Goal: Find specific page/section: Find specific page/section

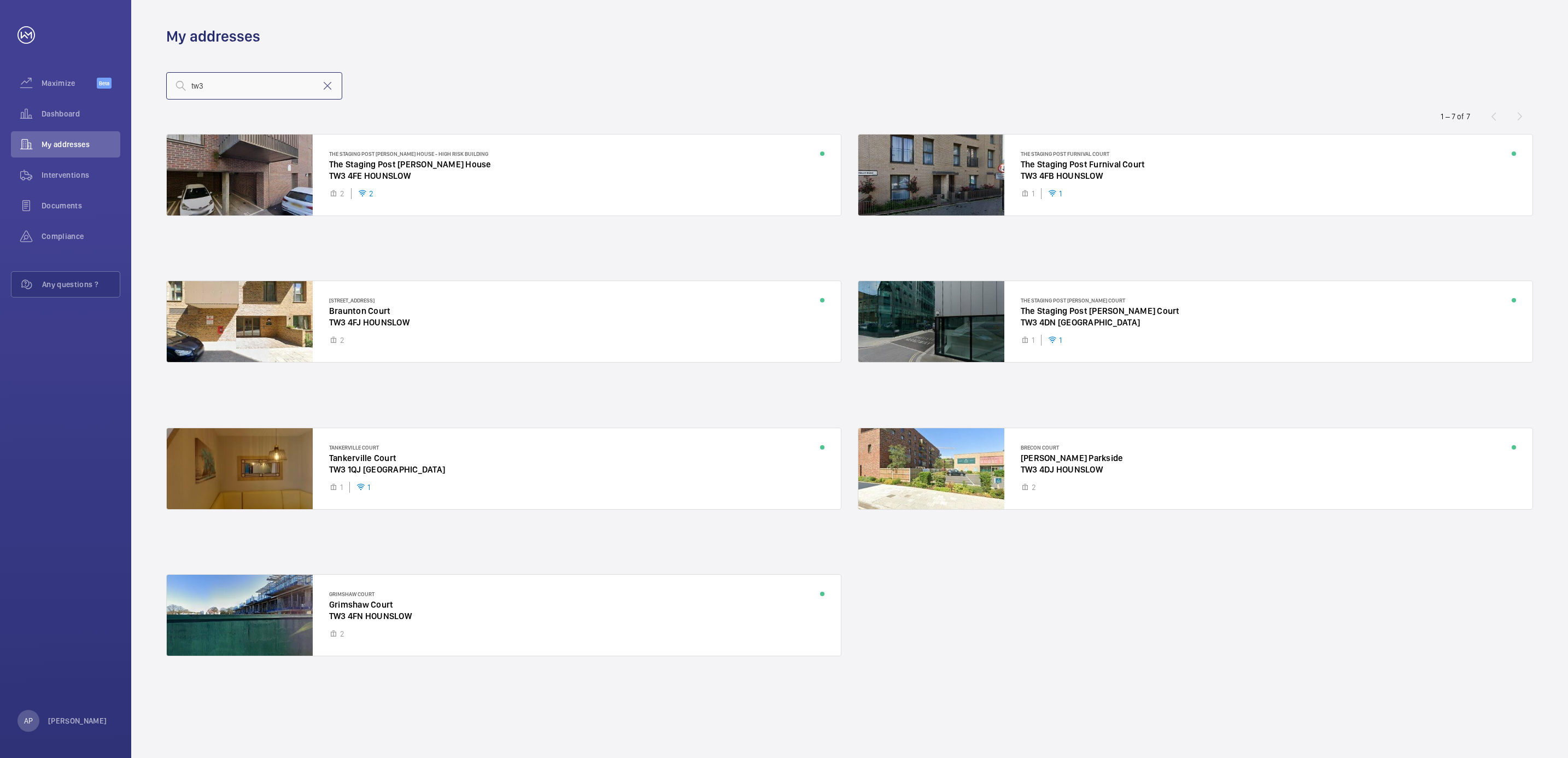
drag, startPoint x: 238, startPoint y: 88, endPoint x: 151, endPoint y: 80, distance: 87.4
click at [151, 80] on wm-front-address-list "tw3 1 – 7 of 7 The Staging Post [PERSON_NAME][GEOGRAPHIC_DATA] - High Risk Buil…" at bounding box center [849, 402] width 1436 height 711
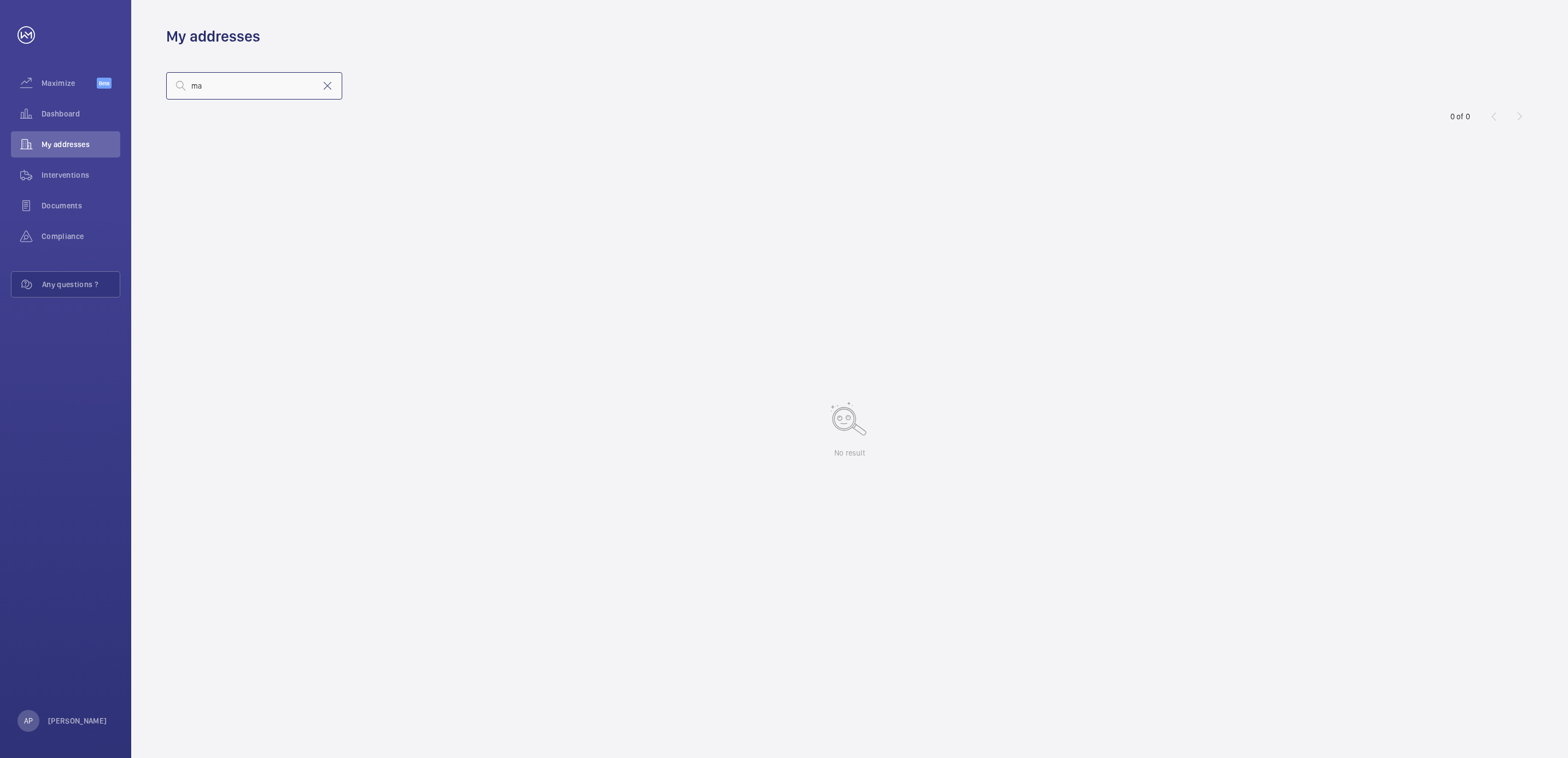
type input "m"
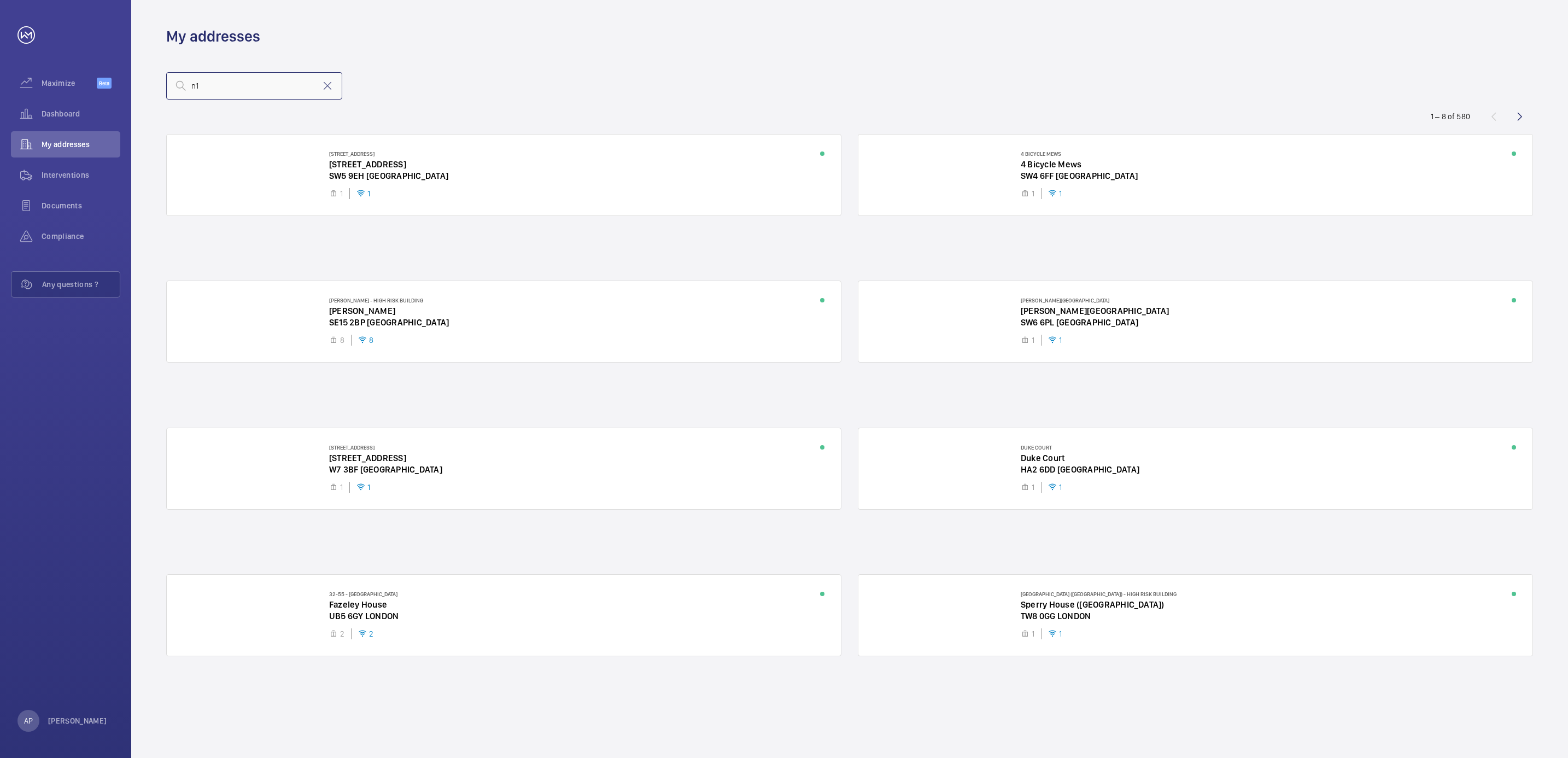
type input "n1"
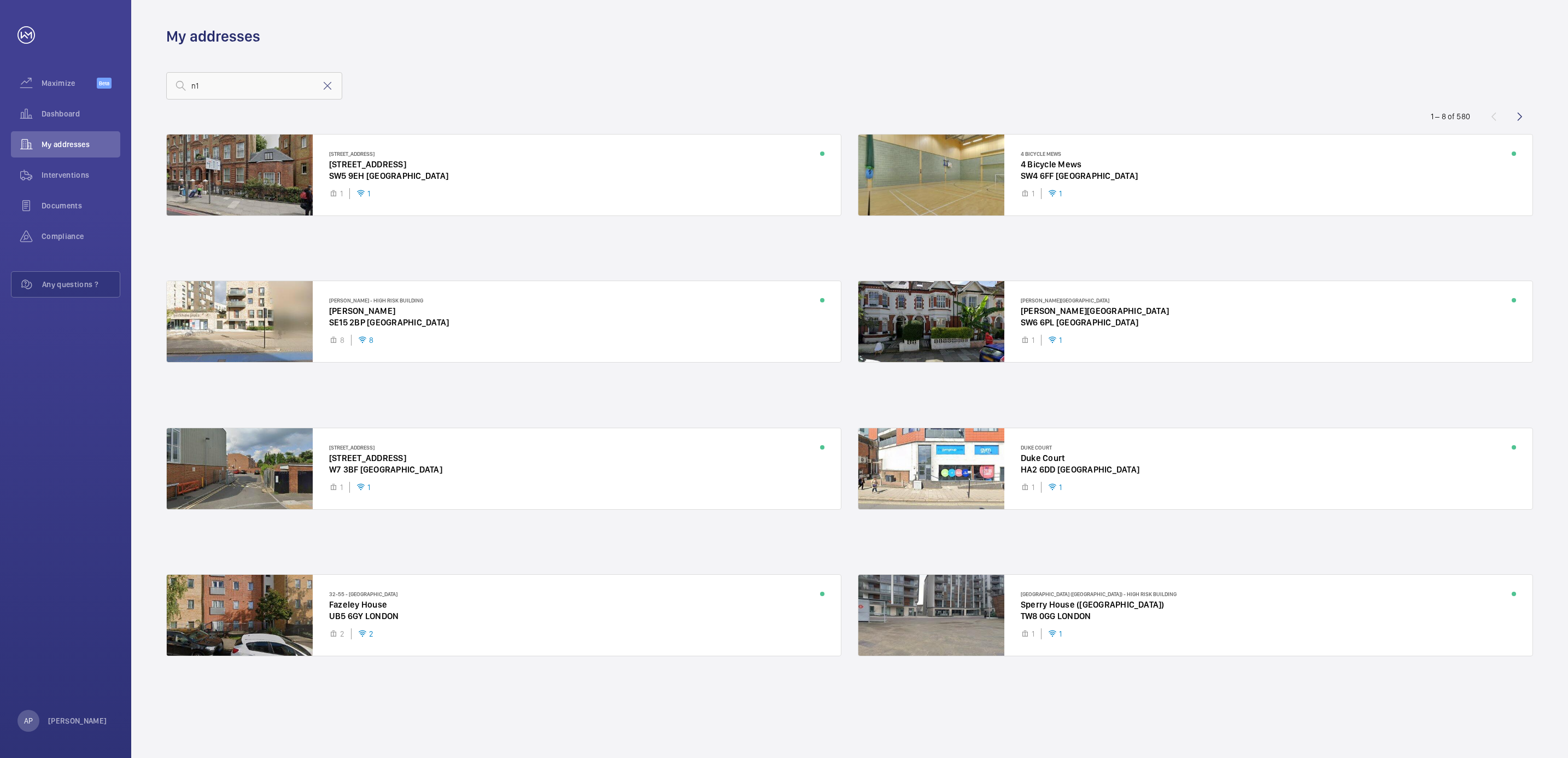
click at [224, 71] on wm-front-address-list "n1 1 – 8 of [STREET_ADDRESS] 1 1 4 Bicycle Mews 4 Bicycle [GEOGRAPHIC_DATA] 1 1…" at bounding box center [849, 402] width 1436 height 711
click at [62, 236] on span "Compliance" at bounding box center [80, 236] width 79 height 11
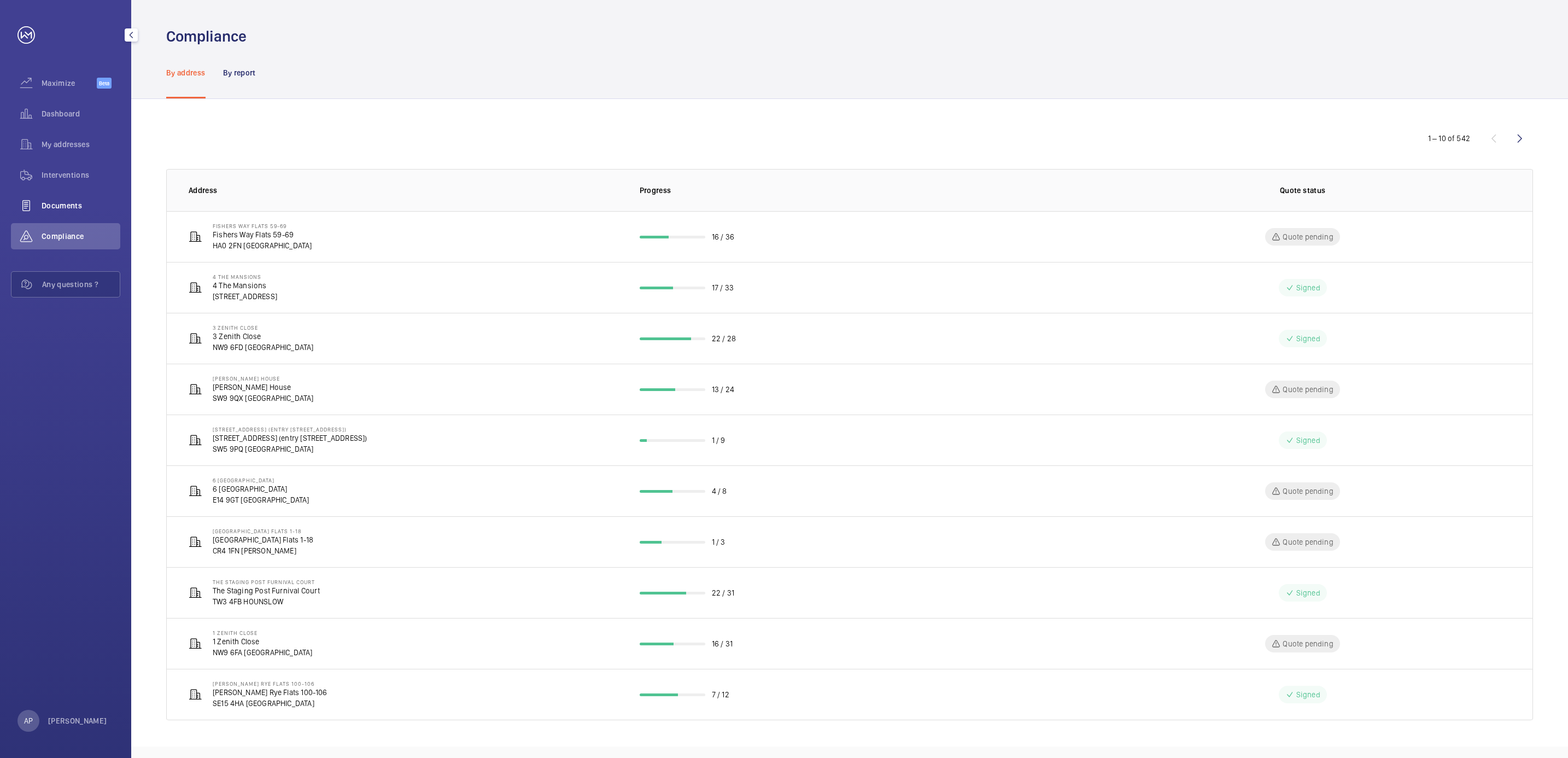
click at [85, 211] on div "Documents" at bounding box center [65, 206] width 109 height 26
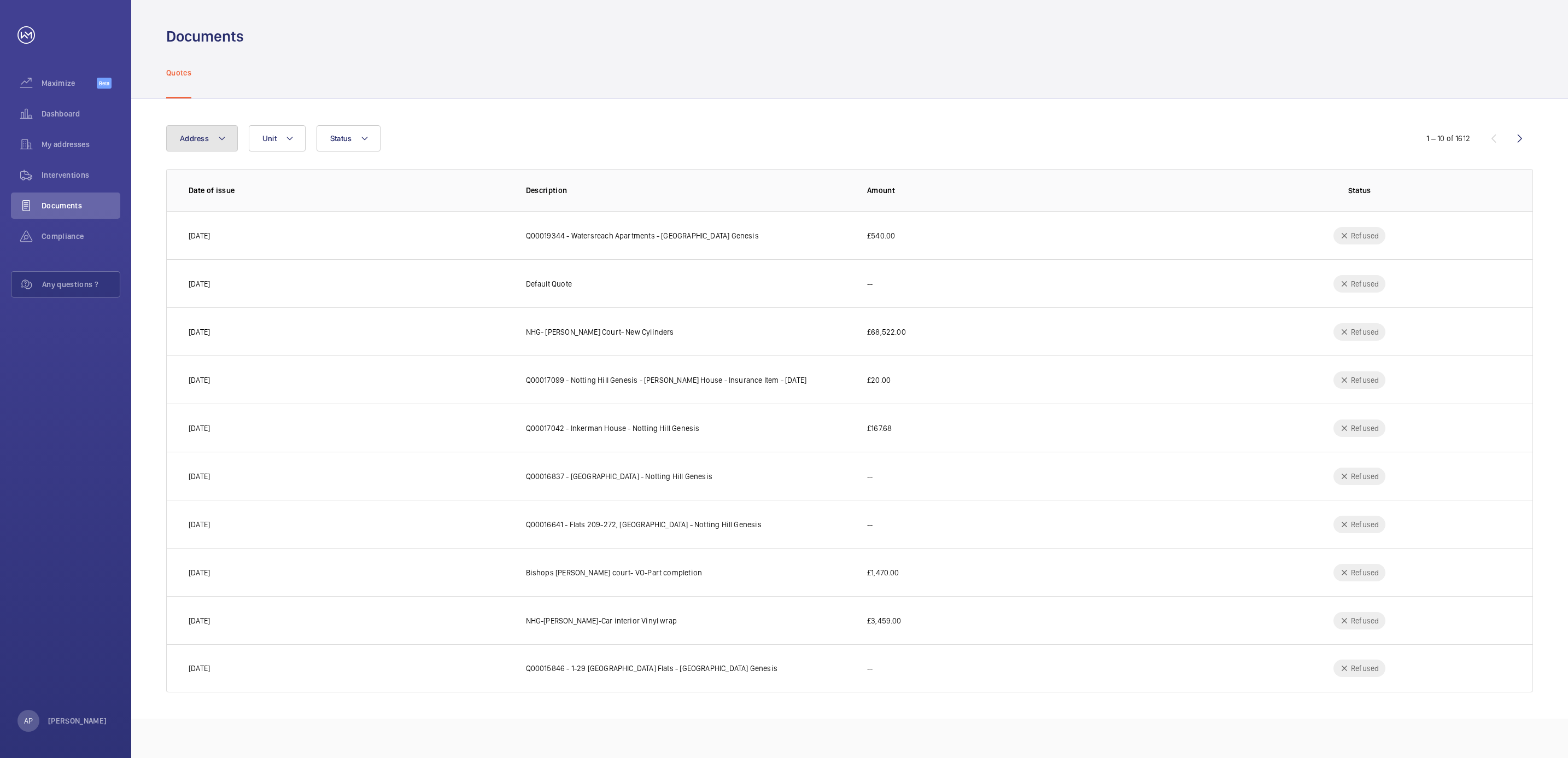
click at [223, 140] on mat-icon at bounding box center [222, 138] width 9 height 13
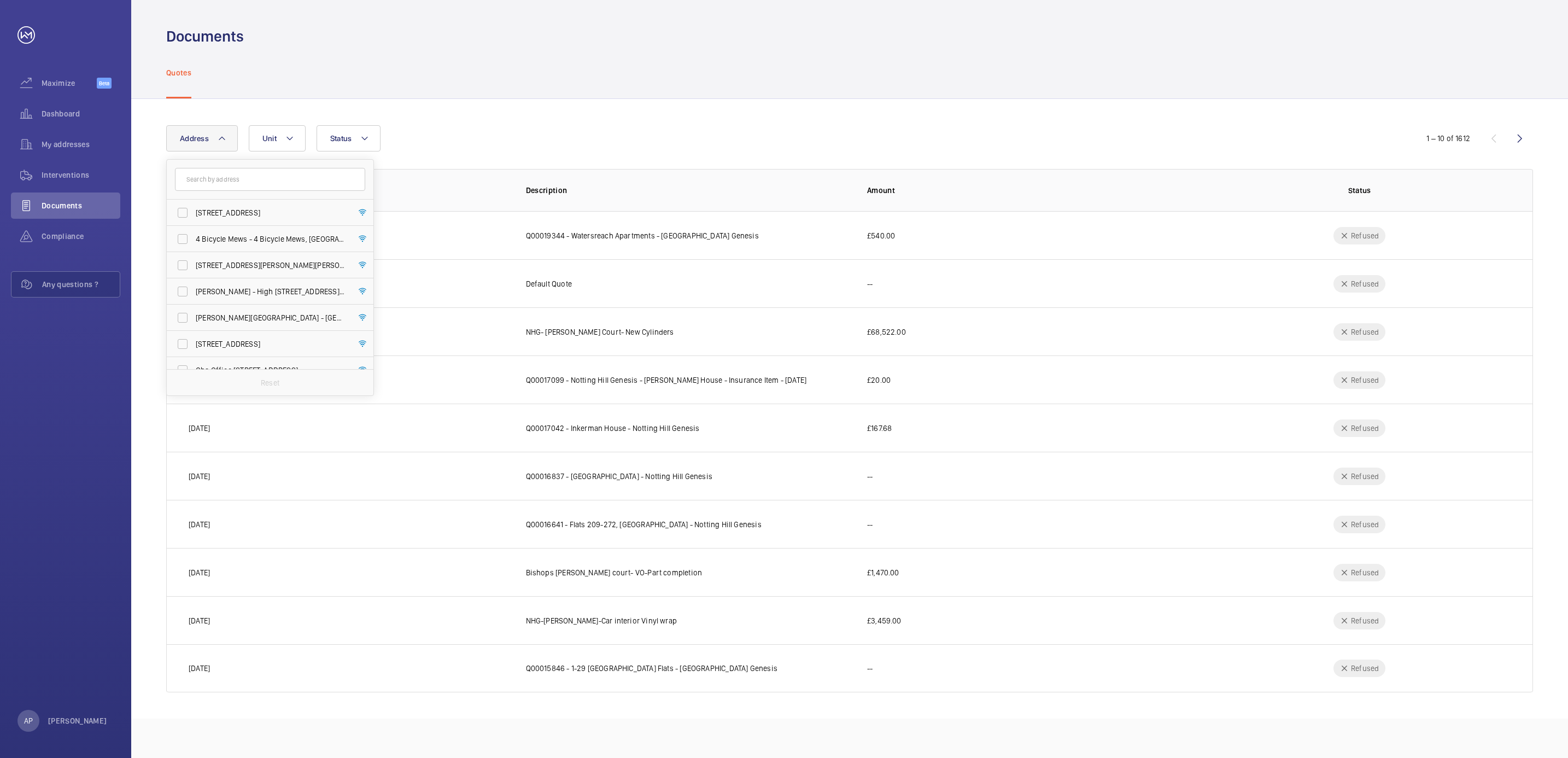
click at [230, 182] on input "text" at bounding box center [270, 180] width 190 height 23
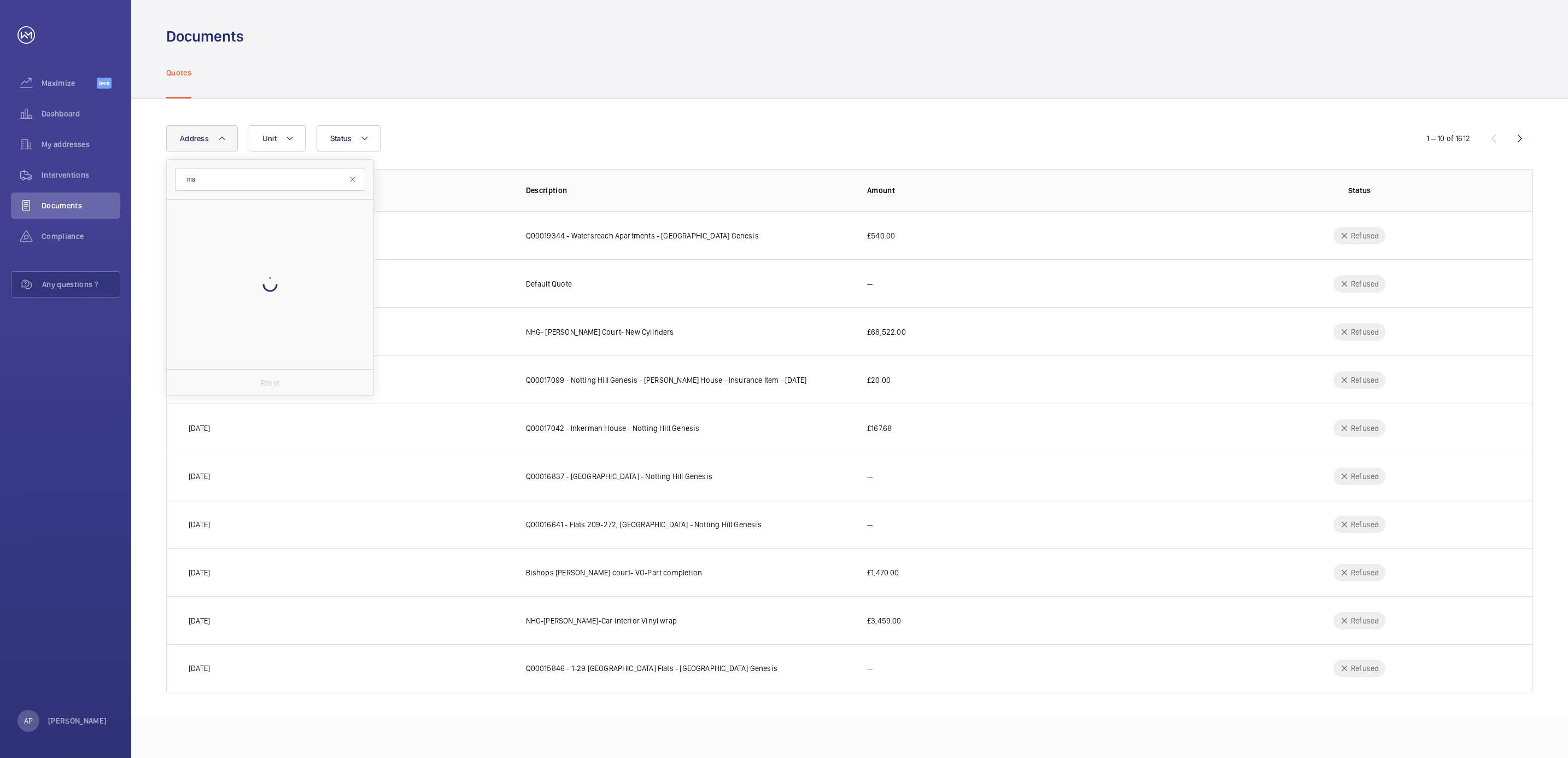
type input "m"
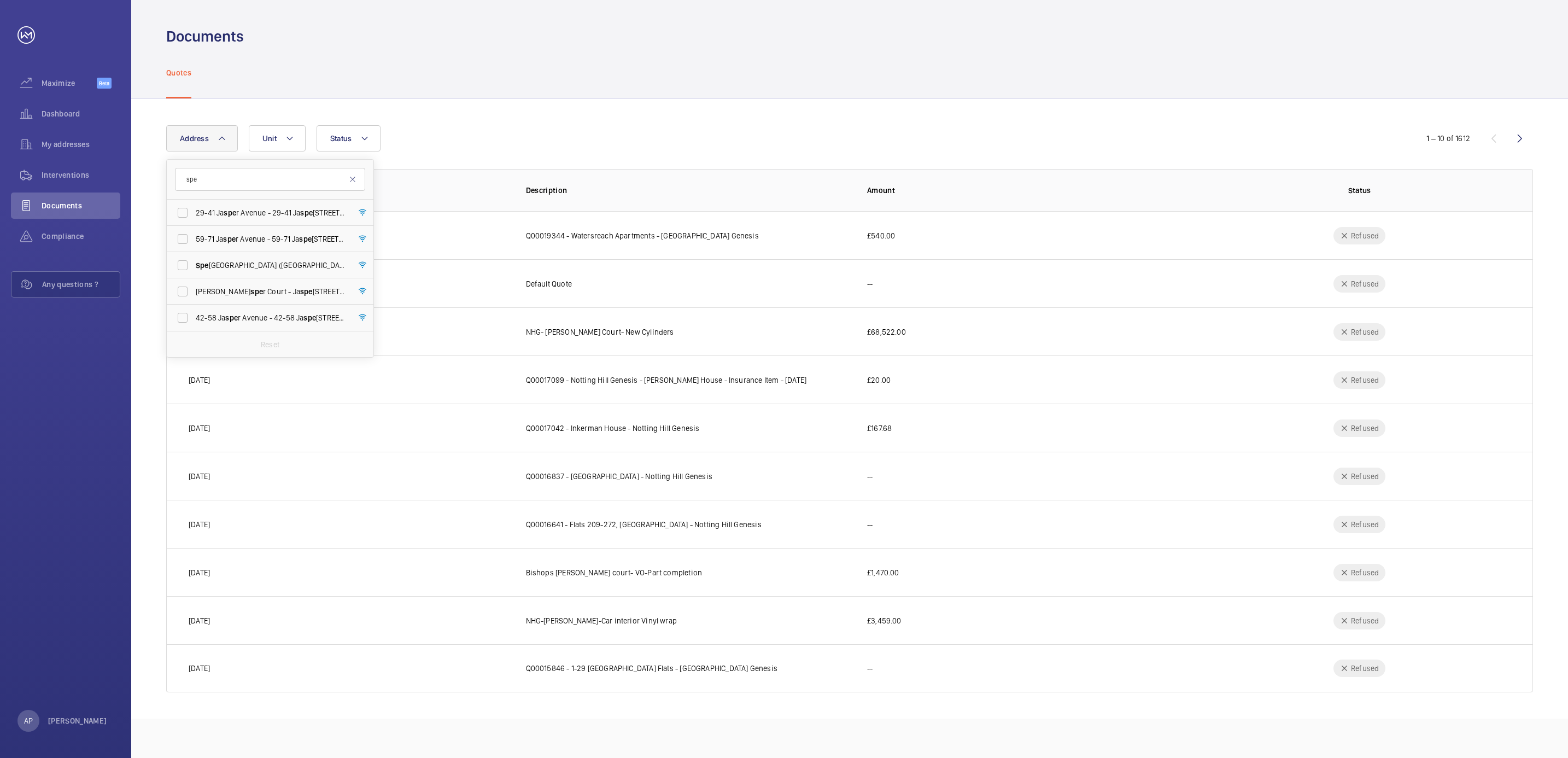
type input "spe"
